Goal: Information Seeking & Learning: Learn about a topic

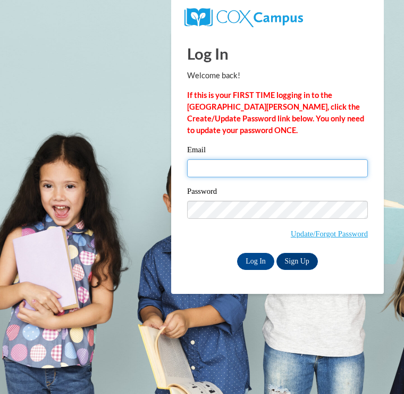
click at [268, 163] on input "Email" at bounding box center [277, 168] width 181 height 18
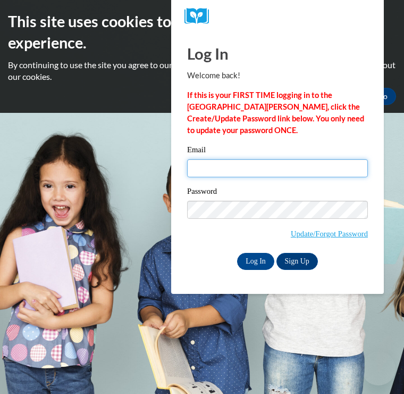
click at [252, 169] on input "Email" at bounding box center [277, 168] width 181 height 18
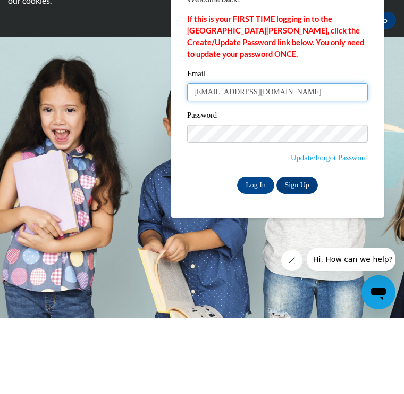
type input "[EMAIL_ADDRESS][DOMAIN_NAME]"
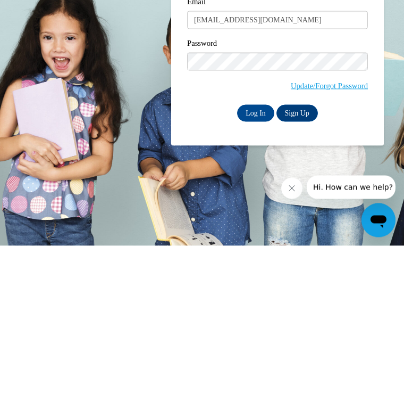
click at [260, 253] on input "Log In" at bounding box center [255, 261] width 37 height 17
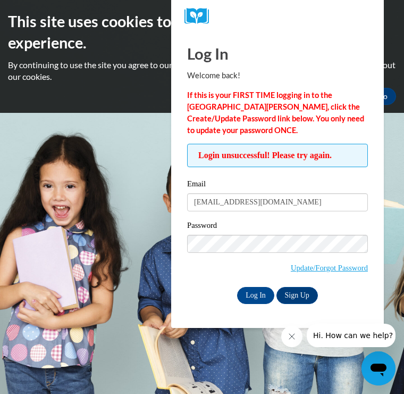
click at [342, 263] on link "Update/Forgot Password" at bounding box center [329, 267] width 77 height 9
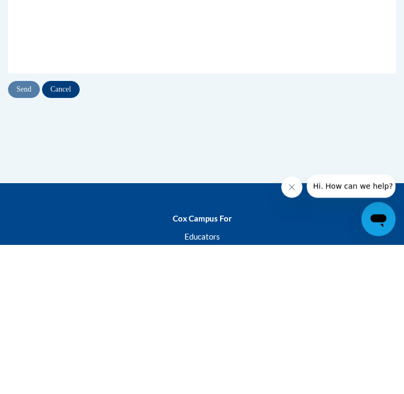
type input "[EMAIL_ADDRESS][DOMAIN_NAME]"
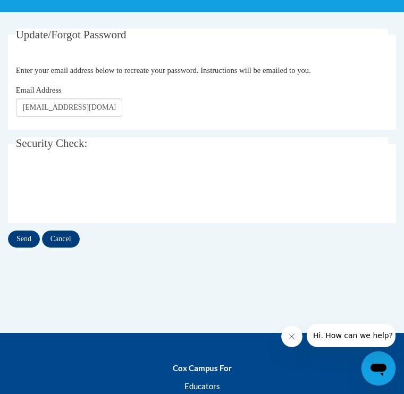
click at [21, 238] on input "Send" at bounding box center [24, 238] width 32 height 17
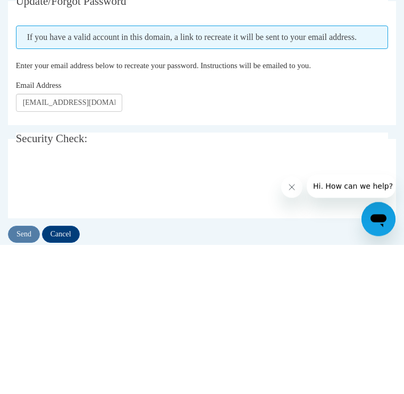
scroll to position [239, 0]
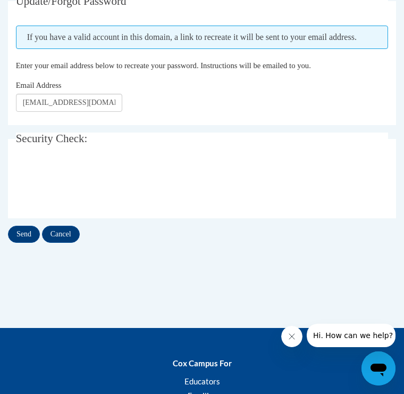
click at [21, 235] on input "Send" at bounding box center [24, 233] width 32 height 17
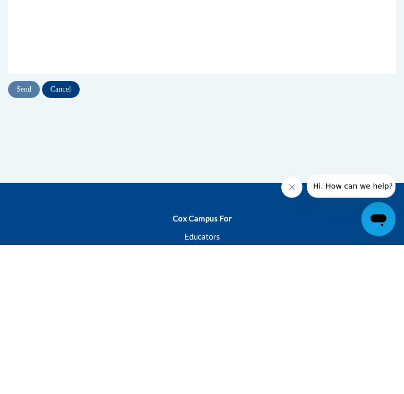
click at [256, 180] on div at bounding box center [202, 188] width 373 height 41
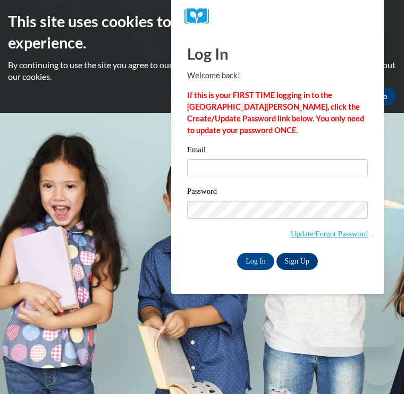
click at [269, 166] on input "Email" at bounding box center [277, 168] width 181 height 18
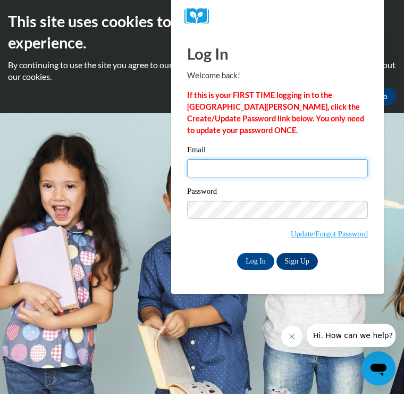
type input "[EMAIL_ADDRESS][DOMAIN_NAME]"
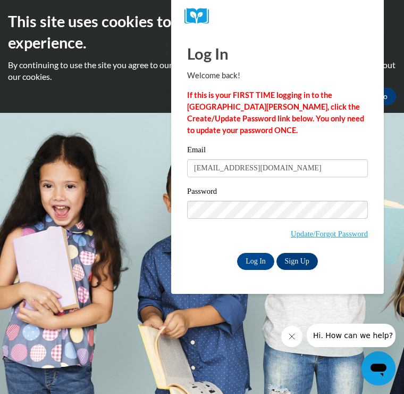
click at [256, 260] on input "Log In" at bounding box center [255, 261] width 37 height 17
click at [138, 221] on body "This site uses cookies to help improve your learning experience. By continuing …" at bounding box center [202, 197] width 404 height 394
click at [137, 150] on body "This site uses cookies to help improve your learning experience. By continuing …" at bounding box center [202, 197] width 404 height 394
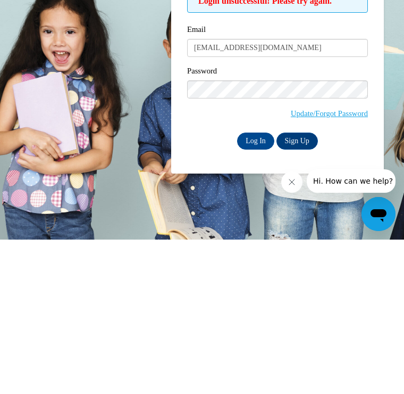
click at [257, 287] on input "Log In" at bounding box center [255, 295] width 37 height 17
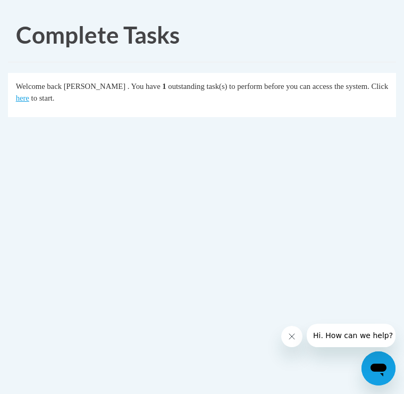
click at [29, 94] on link "here" at bounding box center [22, 98] width 13 height 9
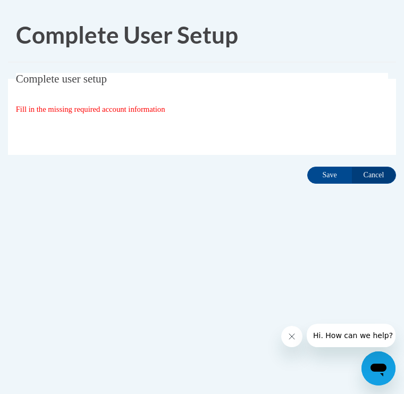
click at [103, 110] on span "Fill in the missing required account information" at bounding box center [90, 109] width 149 height 9
click at [379, 366] on icon "Open messaging window" at bounding box center [379, 369] width 16 height 13
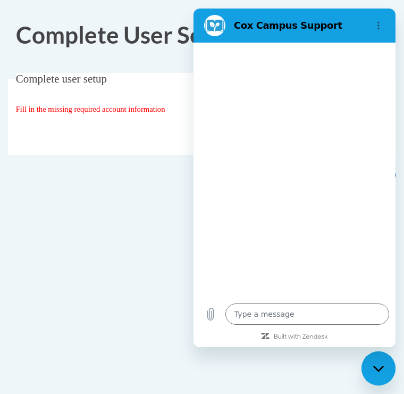
type textarea "x"
click at [80, 115] on fieldset "Complete user setup Fill in the missing required account information User Profi…" at bounding box center [202, 114] width 388 height 82
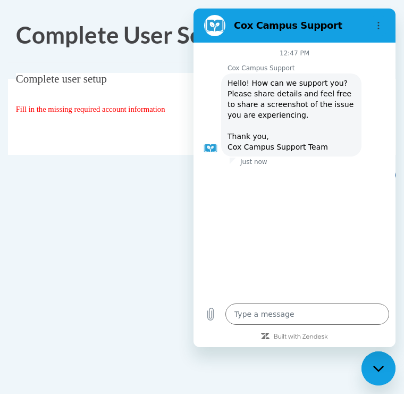
click at [255, 324] on textarea at bounding box center [307, 313] width 164 height 21
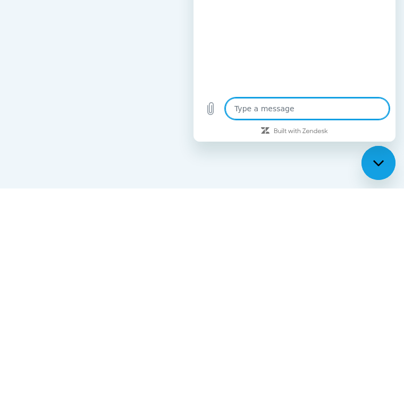
type textarea "I"
type textarea "x"
type textarea "I"
type textarea "x"
type textarea "I h"
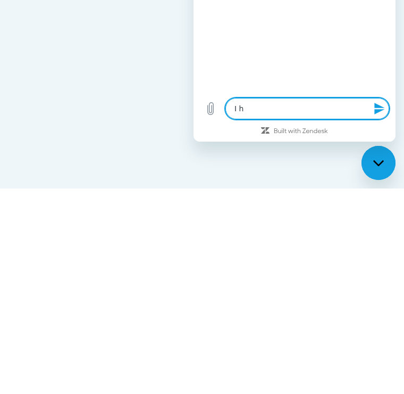
type textarea "x"
type textarea "I ha"
type textarea "x"
type textarea "I hav"
type textarea "x"
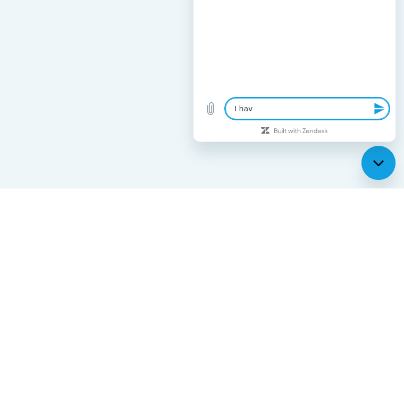
type textarea "I have"
type textarea "x"
type textarea "Í hace"
type textarea "x"
type textarea "Í hace"
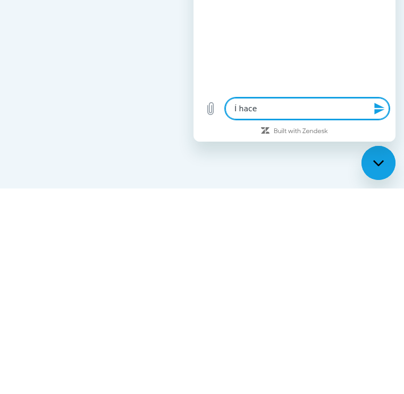
type textarea "x"
type textarea "Í hace a"
type textarea "x"
type textarea "Í hace a"
type textarea "x"
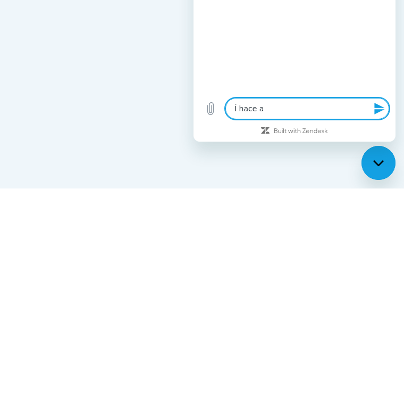
type textarea "Í hace a m"
type textarea "x"
type textarea "Í hace a me"
type textarea "x"
type textarea "Í hace a mes"
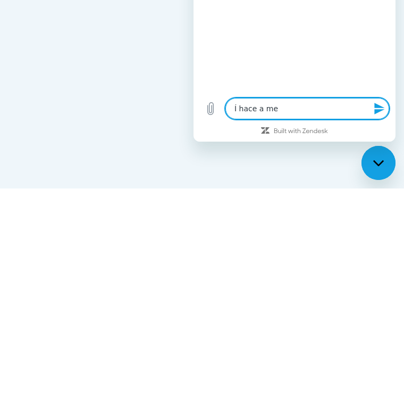
type textarea "x"
type textarea "Í hace a mess"
type textarea "x"
type textarea "Í hace a messa"
type textarea "x"
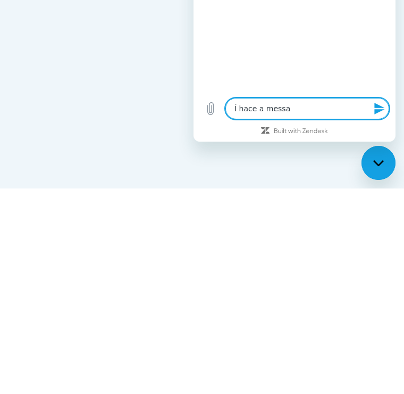
type textarea "Í hace a messag"
type textarea "x"
type textarea "Í hace a message"
type textarea "x"
type textarea "Í hace a message"
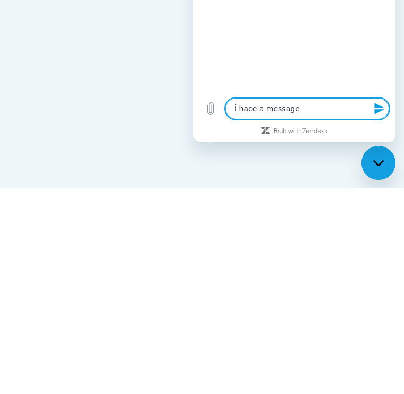
type textarea "x"
type textarea "Í hace a message s"
type textarea "x"
type textarea "Í hace a message sa"
type textarea "x"
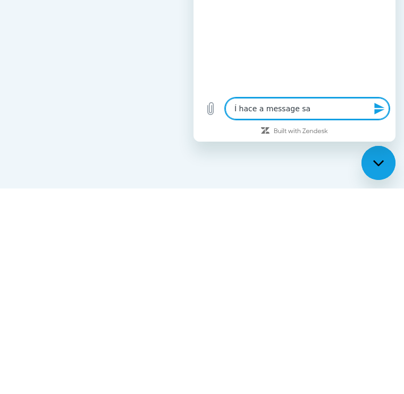
type textarea "Í hace a message say"
type textarea "x"
type textarea "Í hace a message sayi"
type textarea "x"
type textarea "Í hace a message sayin"
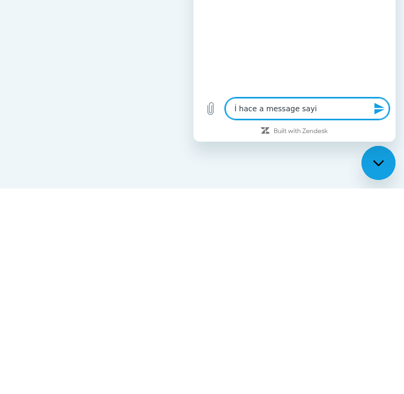
type textarea "x"
type textarea "Í hace a message saying"
type textarea "x"
type textarea "Í hace a message Sabino"
type textarea "x"
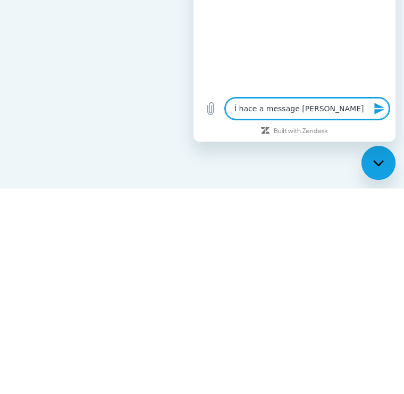
type textarea "Í hace a message Sabino"
type textarea "x"
type textarea "Í hace a message Sabino"
type textarea "x"
type textarea "Í hace a message Sabin"
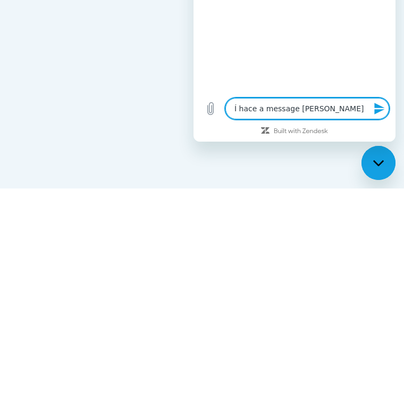
type textarea "x"
type textarea "Í hace a message Sabi"
type textarea "x"
type textarea "Í hace a message Sab"
type textarea "x"
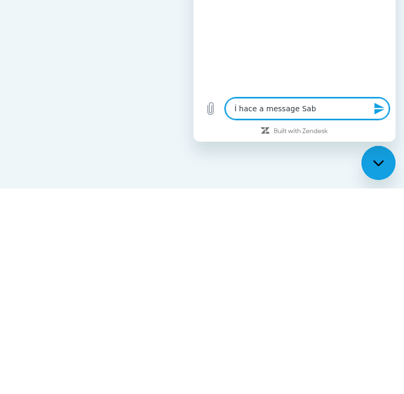
type textarea "Í hace a message Sa"
type textarea "x"
type textarea "Í hace a message S"
type textarea "x"
type textarea "Í hace a message"
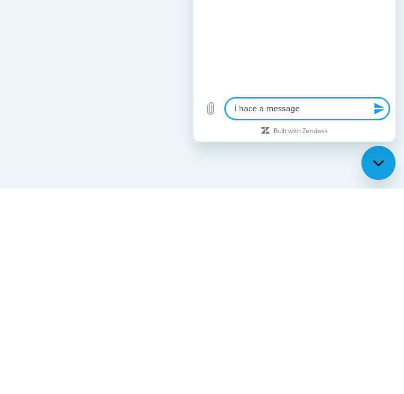
type textarea "x"
type textarea "Í hace a message"
type textarea "x"
type textarea "Í hace a message"
type textarea "x"
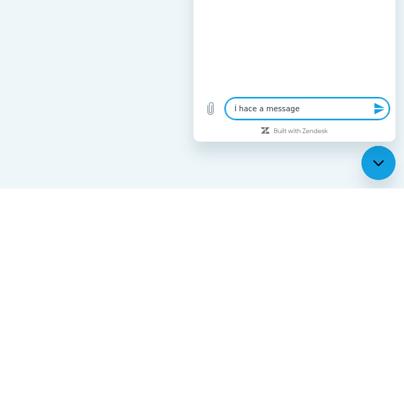
type textarea "Í hace a message t"
type textarea "x"
type textarea "Í hace a message to"
type textarea "x"
type textarea "Í hace a message to"
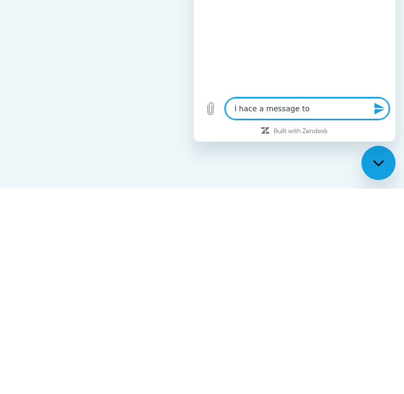
type textarea "x"
type textarea "Í hace a message to f"
type textarea "x"
type textarea "Í hace a message to fi"
type textarea "x"
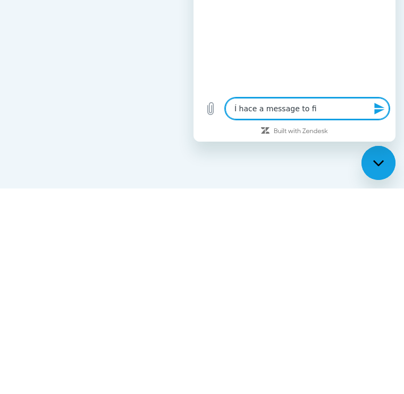
type textarea "Í hace a message to fil"
type textarea "x"
type textarea "Í hace a message to fill"
type textarea "x"
type textarea "Í hace a message to Gill"
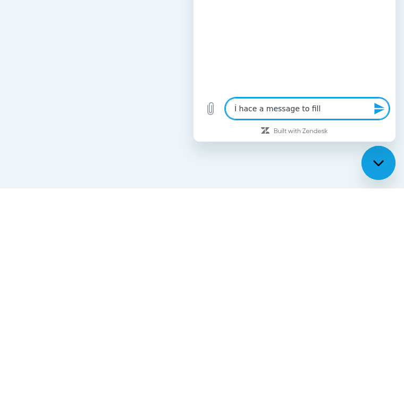
type textarea "x"
type textarea "Í hace a message to Gill"
type textarea "x"
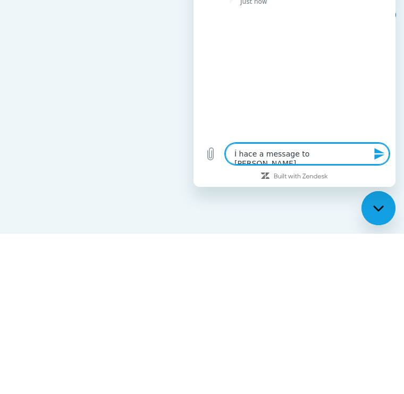
type textarea "Í hace a message to Gill"
type textarea "x"
type textarea "Í hace a message to Gil"
type textarea "x"
type textarea "Í hace a message to Gi"
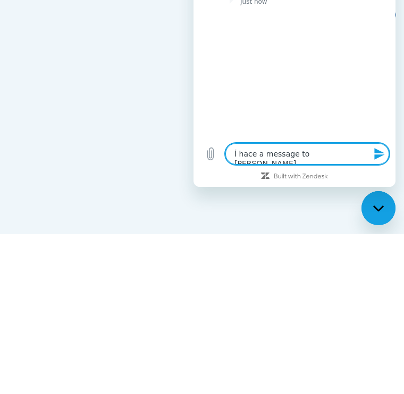
type textarea "x"
type textarea "Í hace a message to G"
type textarea "x"
type textarea "Í hace a message to"
type textarea "x"
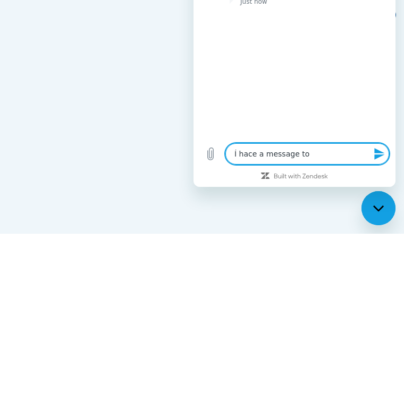
type textarea "Í hace a message to f"
type textarea "x"
type textarea "Í hace a message to fi"
type textarea "x"
type textarea "Í hace a message to fil"
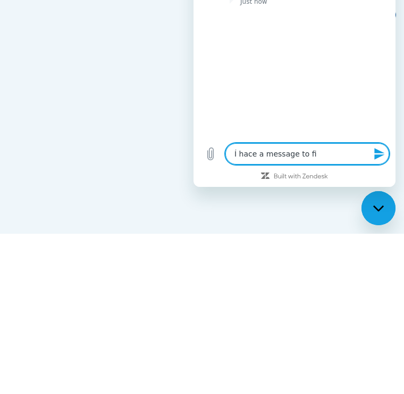
type textarea "x"
type textarea "Í hace a message to fill"
type textarea "x"
type textarea "Í hace a message to fill"
type textarea "x"
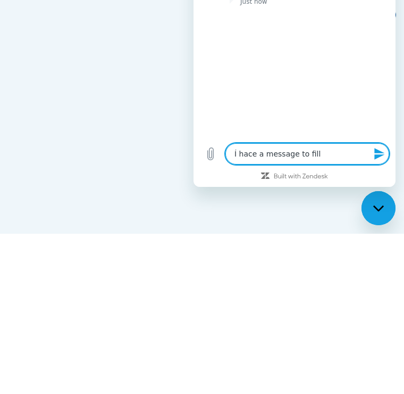
type textarea "Í hace a message to fill t"
type textarea "x"
type textarea "Í hace a message to fill th"
type textarea "x"
type textarea "Í hace a message to fill the"
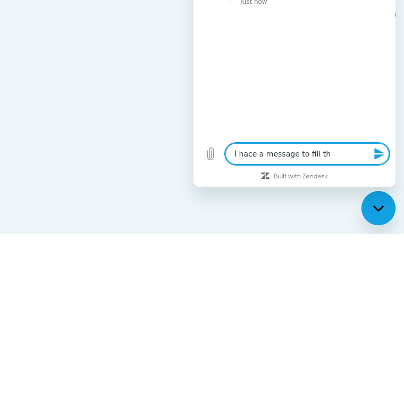
type textarea "x"
type textarea "Í hace a message to fill the"
type textarea "x"
type textarea "Í hace a message to fill the m"
type textarea "x"
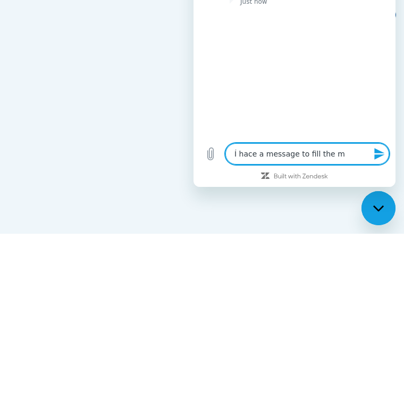
type textarea "Í hace a message to fill the mi"
type textarea "x"
type textarea "Í hace a message to fill the mis"
type textarea "x"
type textarea "Í hace a message to fill the miss"
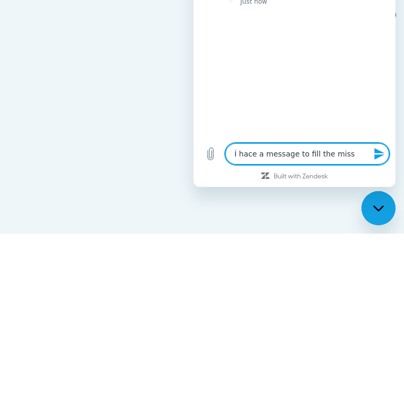
type textarea "x"
type textarea "Í hace a message to fill the missi"
type textarea "x"
type textarea "Í hace a message to fill the missin"
type textarea "x"
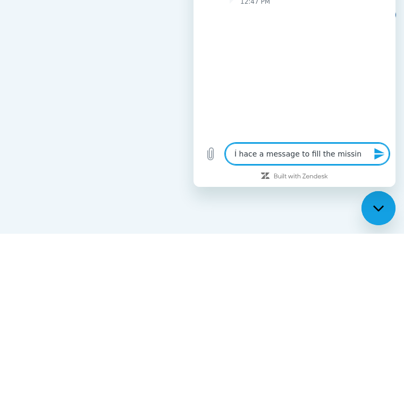
type textarea "Í hace a message to fill the missing"
type textarea "x"
type textarea "Í hace a message to fill the missing"
type textarea "x"
type textarea "Í hace a message to fill the missing i"
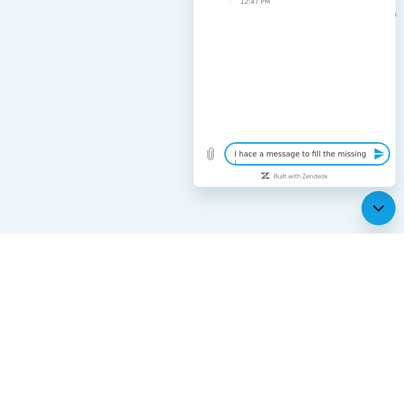
type textarea "x"
type textarea "Í hace a message to fill the missing in"
type textarea "x"
type textarea "Í hace a message to fill the missing inf"
type textarea "x"
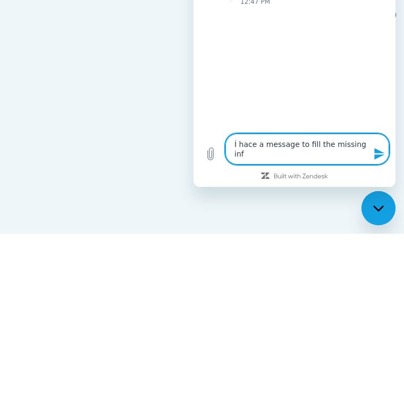
type textarea "Í hace a message to fill the missing info"
type textarea "x"
type textarea "Í hace a message to fill the missing infor"
type textarea "x"
type textarea "Í hace a message to fill the missing inform"
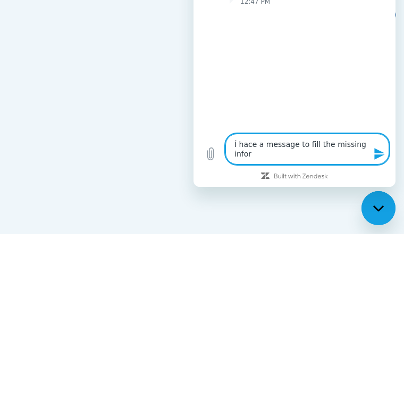
type textarea "x"
type textarea "Í hace a message to fill the missing informa"
type textarea "x"
type textarea "Í hace a message to fill the missing informat"
type textarea "x"
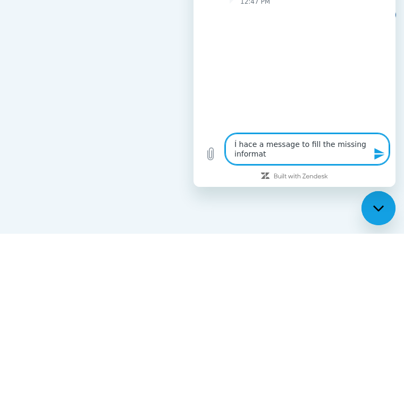
type textarea "Í hace a message to fill the missing informati"
type textarea "x"
type textarea "Í hace a message to fill the missing informatio"
type textarea "x"
type textarea "Í hace a message to fill the missing information"
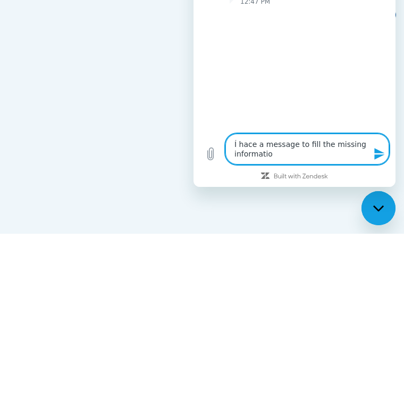
type textarea "x"
type textarea "Í hace a message to fill the missing information"
type textarea "x"
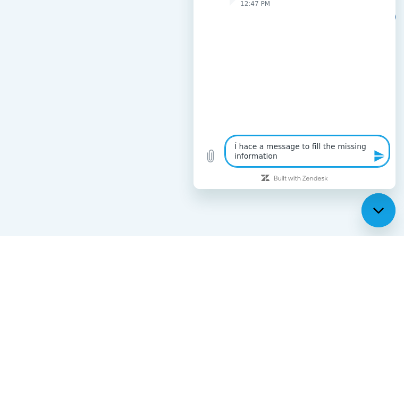
type textarea "Í hace a message to fill the missing information w"
type textarea "x"
type textarea "Í hace a message to fill the missing information wh"
type textarea "x"
type textarea "Í hace a message to fill the missing information whe"
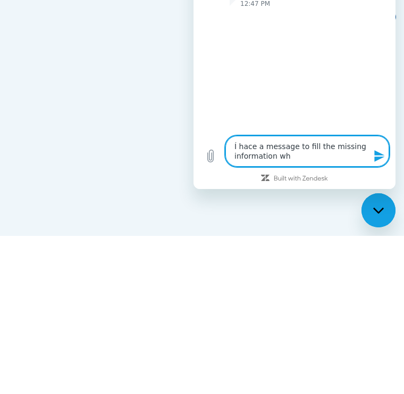
type textarea "x"
type textarea "Í hace a message to fill the missing information when"
type textarea "x"
type textarea "Í hace a message to fill the missing information Wenceslao"
type textarea "x"
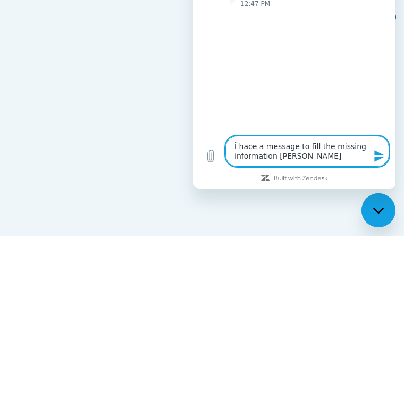
type textarea "Í hace a message to fill the missing information Wenceslao"
type textarea "x"
type textarea "Í hace a message to fill the missing information Wenceslao"
type textarea "x"
type textarea "Í hace a message to fill the missing information Wencesla"
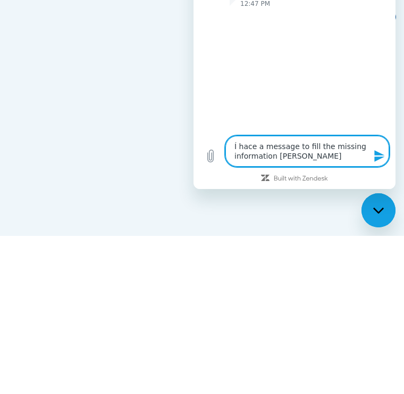
type textarea "x"
type textarea "Í hace a message to fill the missing information Wencesl"
type textarea "x"
type textarea "Í hace a message to fill the missing information Wences"
type textarea "x"
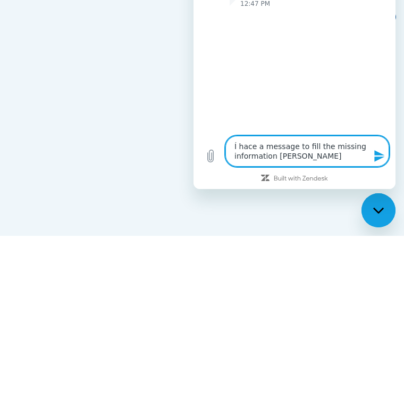
type textarea "Í hace a message to fill the missing information Wence"
type textarea "x"
type textarea "Í hace a message to fill the missing information Wenc"
type textarea "x"
type textarea "Í hace a message to fill the missing information Wen"
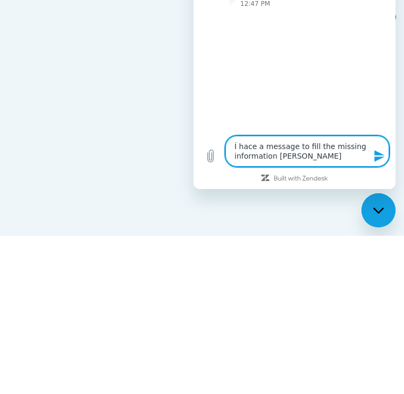
type textarea "x"
type textarea "Í hace a message to fill the missing information We"
type textarea "x"
type textarea "Í hace a message to fill the missing information W"
type textarea "x"
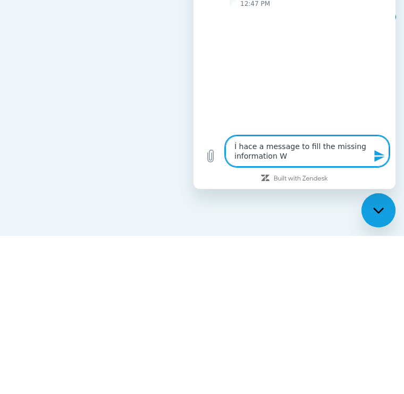
type textarea "Í hace a message to fill the missing information Wh"
type textarea "x"
type textarea "Í hace a message to fill the missing information Whe"
type textarea "x"
type textarea "Í hace a message to fill the missing information When"
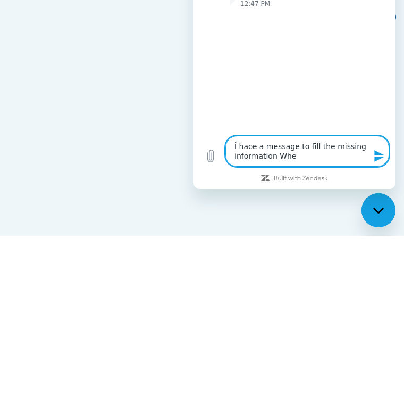
type textarea "x"
type textarea "Í hace a message to fill the missing information When"
type textarea "x"
type textarea "Í hace a message to fill the missing information When i"
type textarea "x"
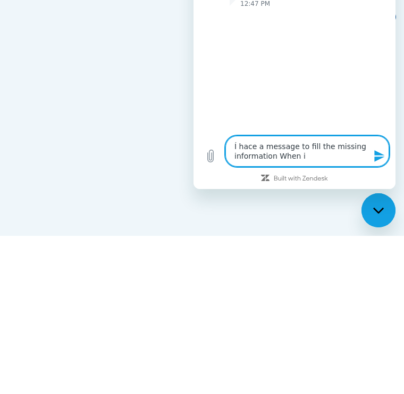
type textarea "Í hace a message to fill the missing information When í"
type textarea "x"
type textarea "Í hace a message to fill the missing information When í"
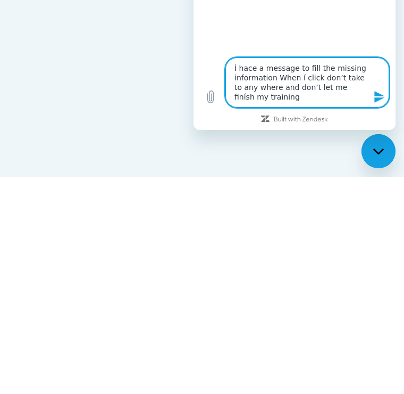
click at [381, 103] on icon "Send message" at bounding box center [379, 96] width 13 height 13
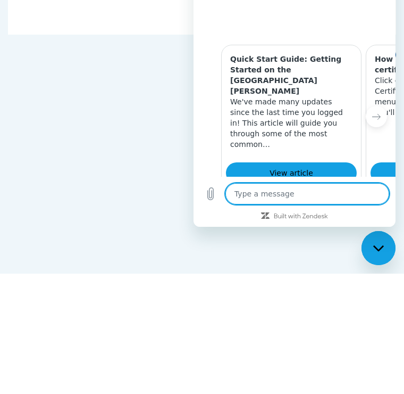
scroll to position [247, 0]
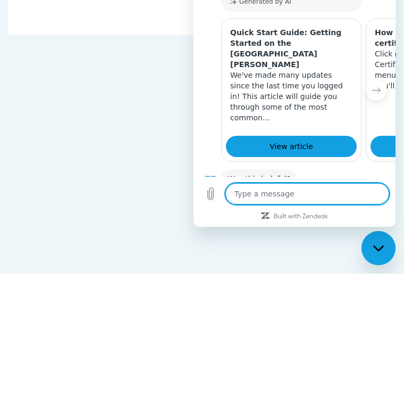
click at [294, 140] on span "View article" at bounding box center [292, 146] width 44 height 13
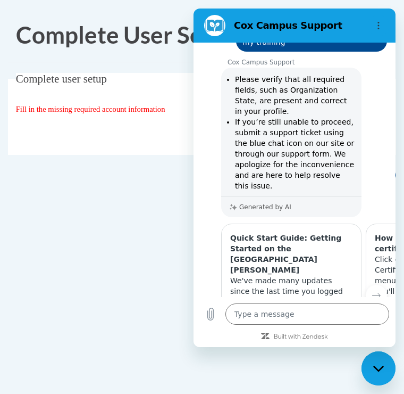
scroll to position [161, 0]
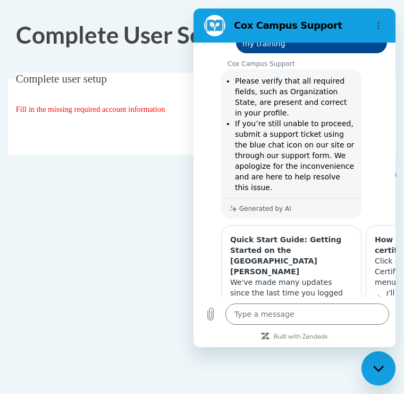
click at [152, 182] on div "Complete user setup Fill in the missing required account information User Profi…" at bounding box center [202, 130] width 404 height 115
click at [136, 199] on div "Complete User Setup Complete user setup Fill in the missing required account in…" at bounding box center [202, 129] width 404 height 243
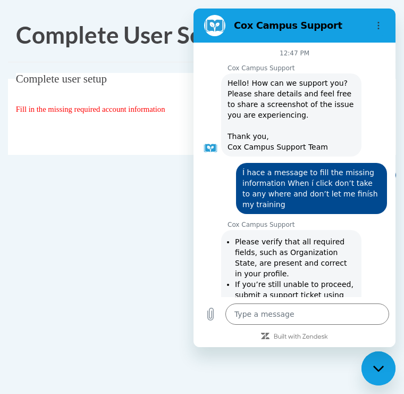
click at [378, 27] on icon "Options menu" at bounding box center [378, 25] width 9 height 9
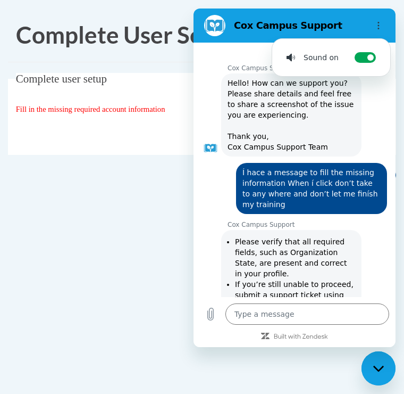
scroll to position [0, 0]
click at [114, 181] on div "Complete user setup Fill in the missing required account information User Profi…" at bounding box center [202, 130] width 404 height 115
click at [51, 193] on div "Complete User Setup Complete user setup Fill in the missing required account in…" at bounding box center [202, 129] width 404 height 243
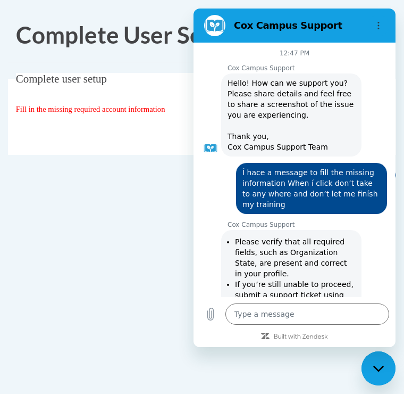
click at [171, 360] on body "Complete User Setup Complete user setup Fill in the missing required account in…" at bounding box center [202, 197] width 404 height 394
click at [381, 371] on icon "Close messaging window" at bounding box center [378, 368] width 11 height 7
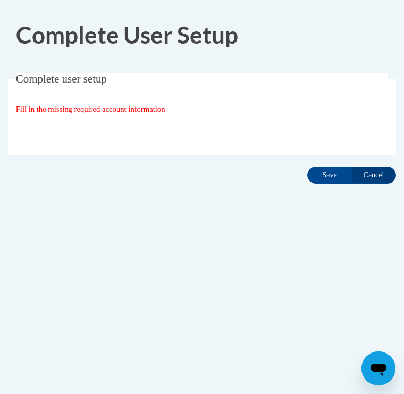
click at [132, 107] on span "Fill in the missing required account information" at bounding box center [90, 109] width 149 height 9
click at [47, 109] on span "Fill in the missing required account information" at bounding box center [90, 109] width 149 height 9
click at [129, 107] on span "Fill in the missing required account information" at bounding box center [90, 109] width 149 height 9
click at [329, 173] on input "Save" at bounding box center [329, 174] width 45 height 17
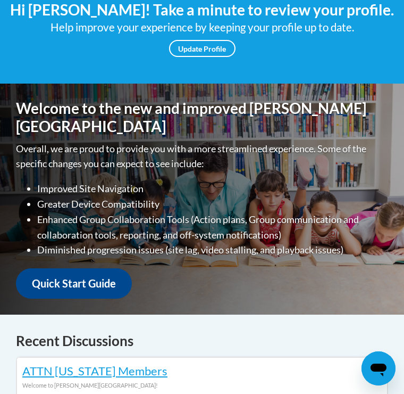
scroll to position [223, 0]
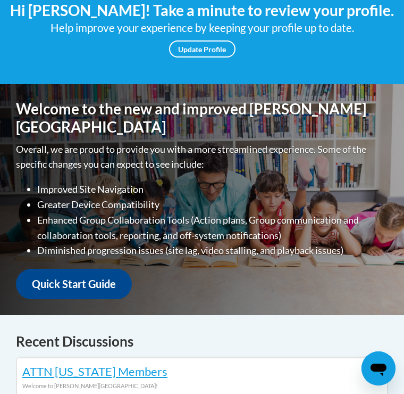
click at [200, 45] on link "Update Profile" at bounding box center [202, 48] width 66 height 17
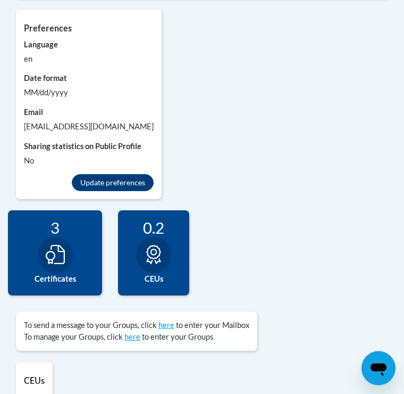
scroll to position [872, 0]
click at [108, 178] on button "Update preferences" at bounding box center [113, 182] width 82 height 17
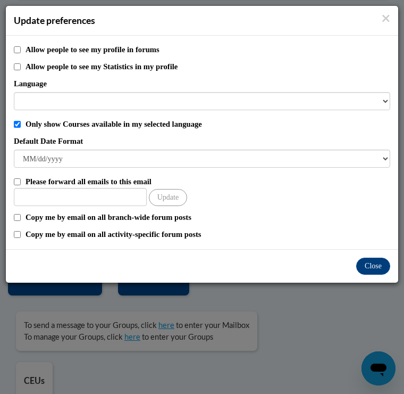
click at [18, 48] on input "Allow people to see my profile in forums" at bounding box center [17, 49] width 7 height 7
checkbox input "true"
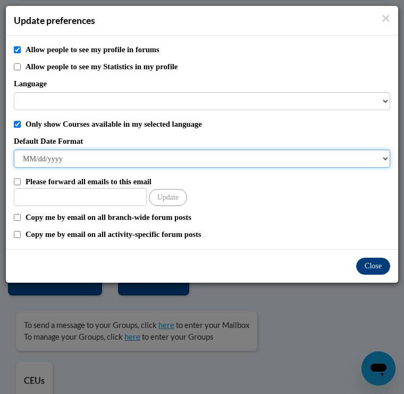
click at [70, 157] on select "M/d/yyyy M/d/yy MM/dd/yy MM/dd/yyyy yy/MM/dd yyyy-MM-dd dd-MMM-yyyy dd/MM/yyyy …" at bounding box center [202, 158] width 377 height 18
select select "M/d/yy"
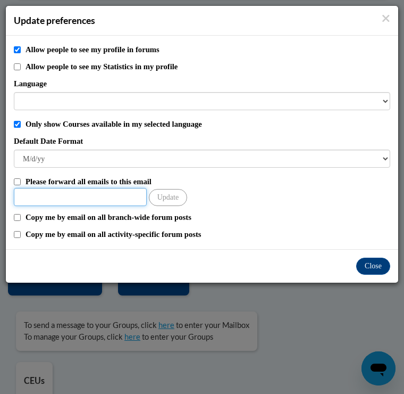
click at [51, 191] on input "Other Email" at bounding box center [80, 197] width 133 height 18
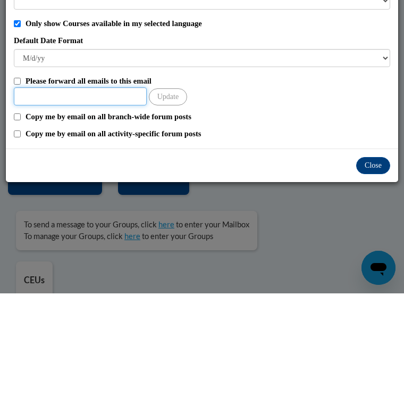
type input "livia.pinto9814@gmail.com"
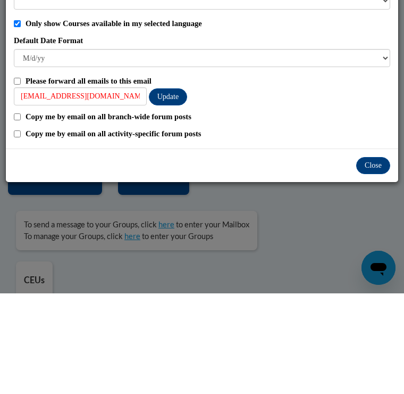
scroll to position [972, 0]
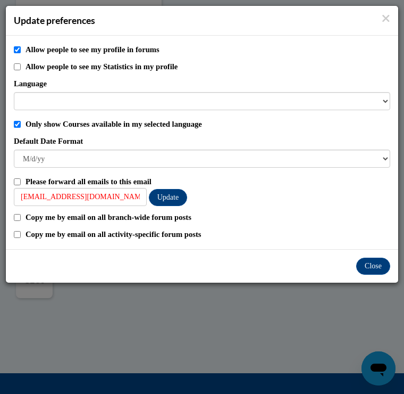
click at [16, 179] on input "Please forward all emails to this email" at bounding box center [17, 181] width 7 height 7
checkbox input "true"
click at [377, 260] on button "Close" at bounding box center [373, 265] width 34 height 17
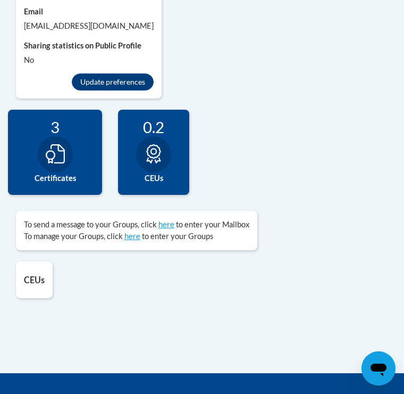
click at [52, 156] on icon at bounding box center [55, 153] width 19 height 19
click at [57, 148] on icon at bounding box center [55, 153] width 19 height 19
click at [60, 152] on icon at bounding box center [55, 153] width 19 height 19
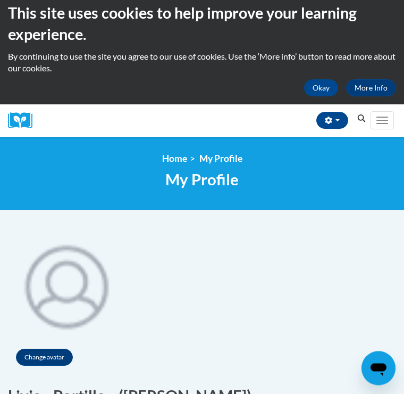
scroll to position [0, 0]
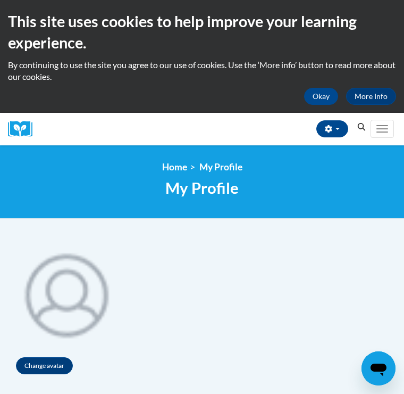
click at [322, 94] on button "Okay" at bounding box center [321, 96] width 34 height 17
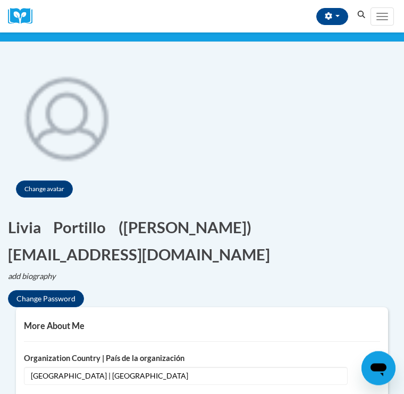
scroll to position [64, 0]
click at [46, 185] on button "Change avatar" at bounding box center [44, 188] width 57 height 17
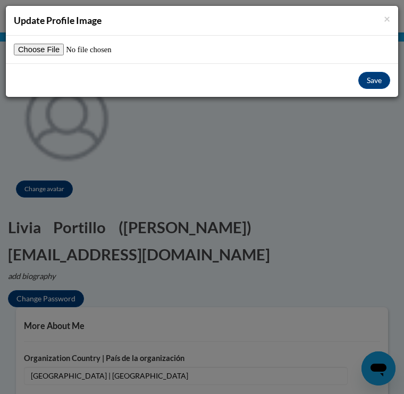
click at [37, 47] on input "file" at bounding box center [80, 50] width 133 height 12
type input "C:\fakepath\IMG_0092.jpeg"
click at [382, 74] on button "Save" at bounding box center [374, 80] width 32 height 17
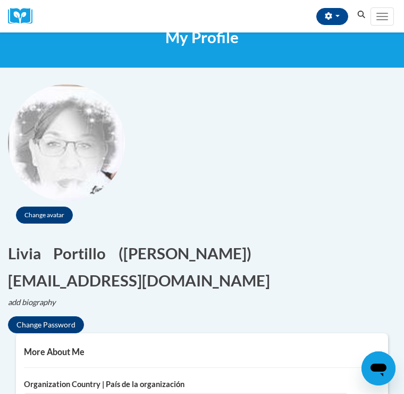
scroll to position [0, 0]
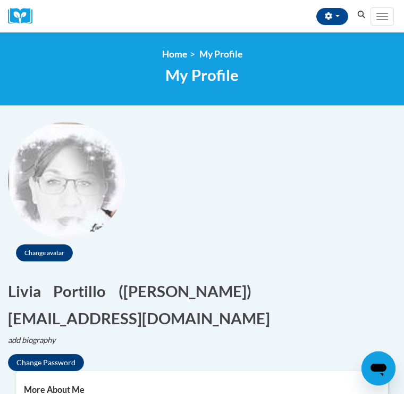
click at [334, 18] on button "button" at bounding box center [332, 16] width 32 height 17
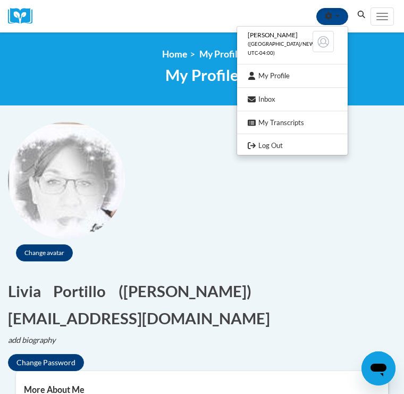
click at [367, 105] on div at bounding box center [202, 197] width 404 height 394
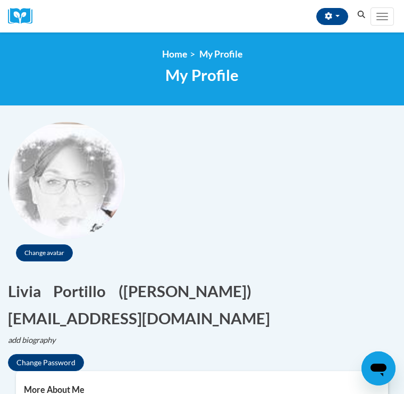
click at [362, 13] on icon "Search" at bounding box center [362, 15] width 10 height 8
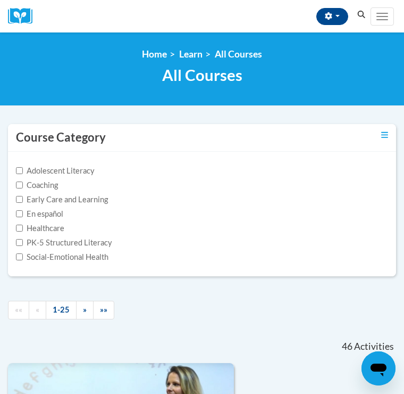
click at [23, 199] on input "Early Care and Learning" at bounding box center [19, 199] width 7 height 7
checkbox input "true"
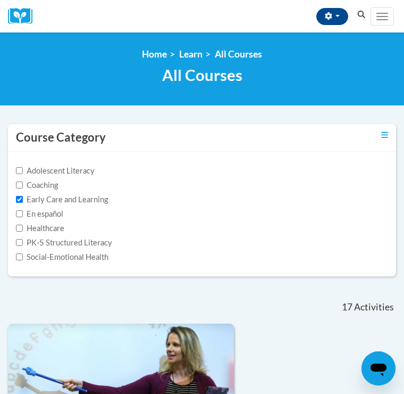
click at [22, 214] on input "En español" at bounding box center [19, 213] width 7 height 7
checkbox input "true"
click at [20, 241] on input "PK-5 Structured Literacy" at bounding box center [19, 242] width 7 height 7
checkbox input "true"
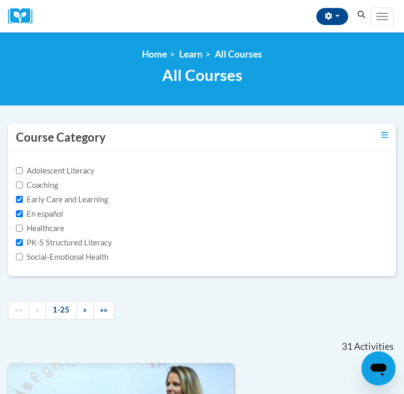
click at [381, 140] on div "Course Category" at bounding box center [202, 138] width 388 height 28
click at [387, 134] on icon "Toggle collapse" at bounding box center [384, 135] width 7 height 8
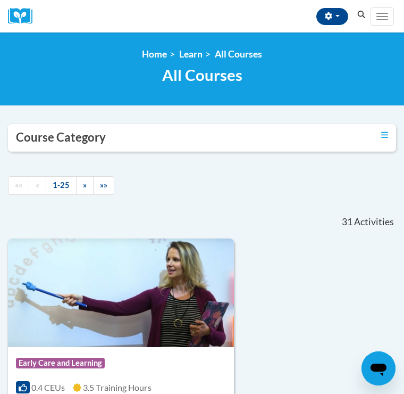
click at [382, 13] on span "Main menu" at bounding box center [383, 13] width 12 height 1
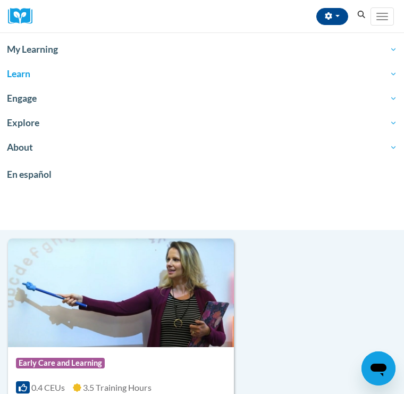
click at [41, 48] on span "My Learning" at bounding box center [202, 49] width 390 height 13
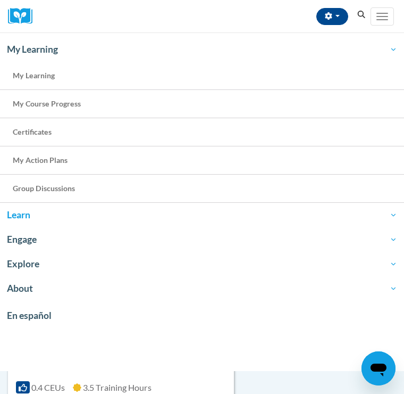
click at [74, 104] on span "My Course Progress" at bounding box center [47, 103] width 68 height 9
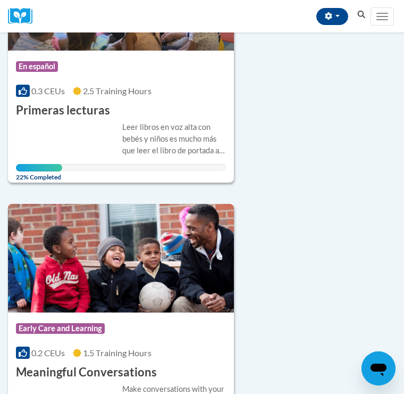
scroll to position [493, 0]
click at [50, 99] on div "Course Category: En español 0.3 CEUs 2.5 Training Hours COURSE Primeras lecturas" at bounding box center [121, 85] width 226 height 68
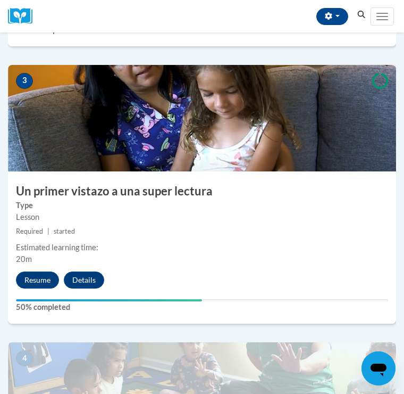
scroll to position [628, 0]
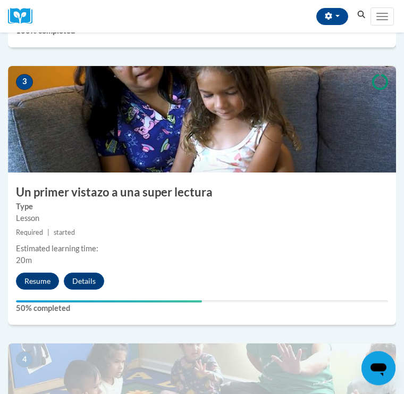
click at [200, 102] on img at bounding box center [202, 119] width 388 height 106
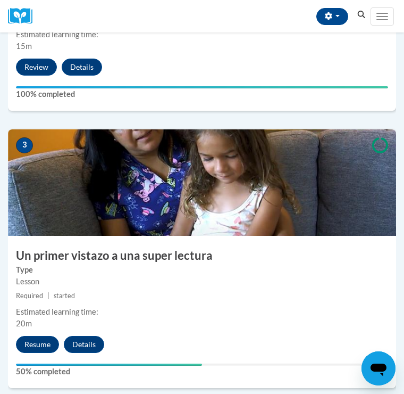
scroll to position [562, 0]
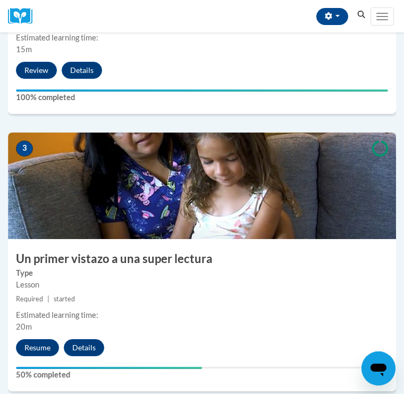
click at [162, 261] on h3 "Un primer vistazo a una super lectura" at bounding box center [202, 258] width 388 height 16
click at [191, 173] on img at bounding box center [202, 185] width 388 height 106
click at [38, 339] on button "Resume" at bounding box center [37, 347] width 43 height 17
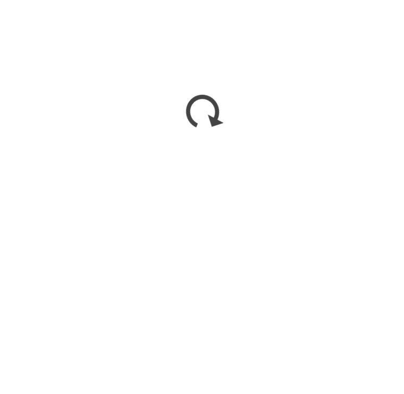
scroll to position [658, 0]
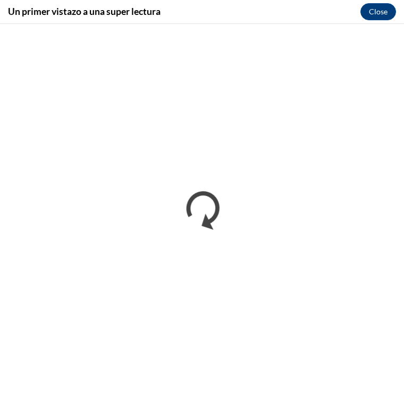
click at [384, 19] on button "Close" at bounding box center [379, 11] width 36 height 17
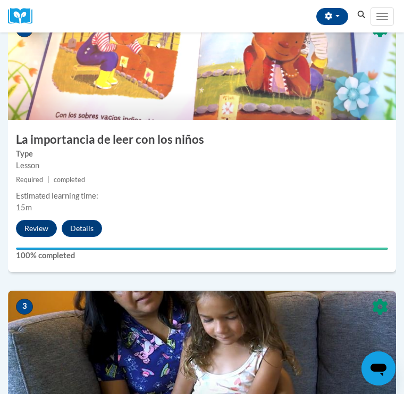
scroll to position [403, 0]
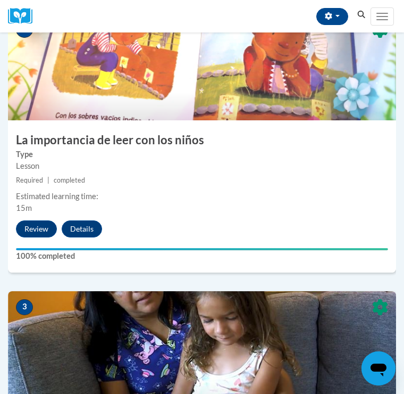
click at [36, 224] on button "Review" at bounding box center [36, 228] width 41 height 17
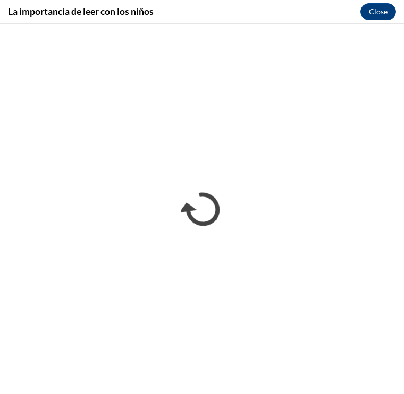
scroll to position [0, 0]
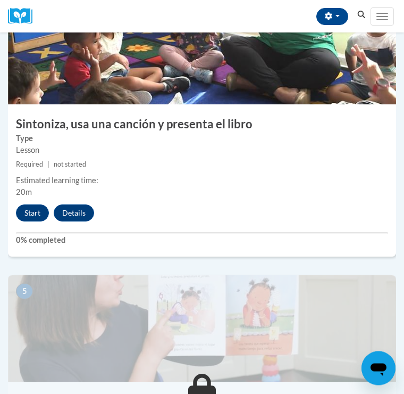
scroll to position [975, 0]
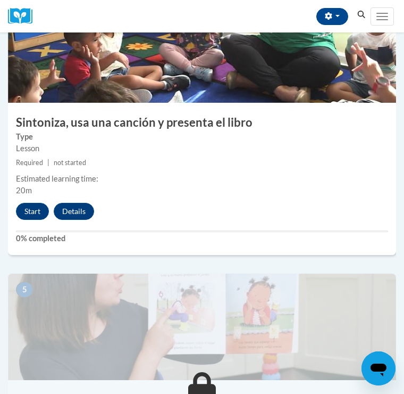
click at [31, 205] on button "Start" at bounding box center [32, 211] width 33 height 17
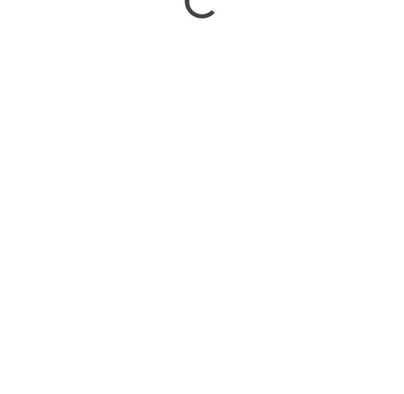
scroll to position [1509, 0]
